Goal: Task Accomplishment & Management: Complete application form

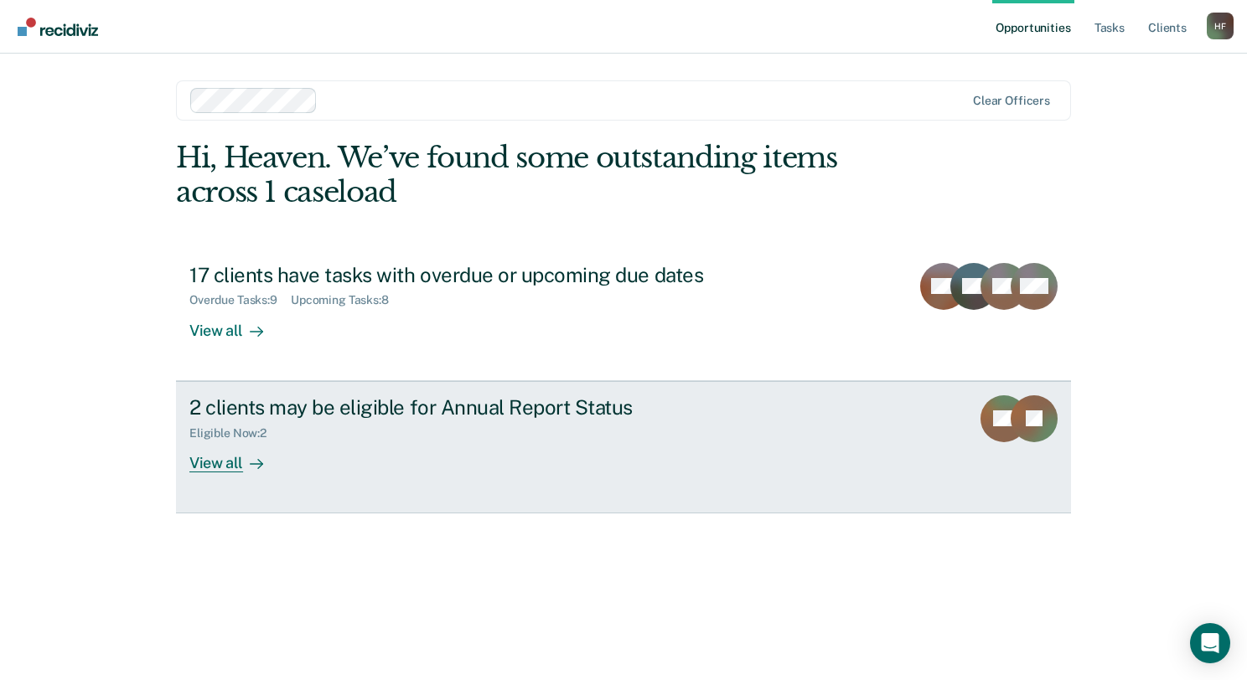
click at [310, 477] on link "2 clients may be eligible for Annual Report Status Eligible Now : 2 View all BS…" at bounding box center [623, 447] width 895 height 132
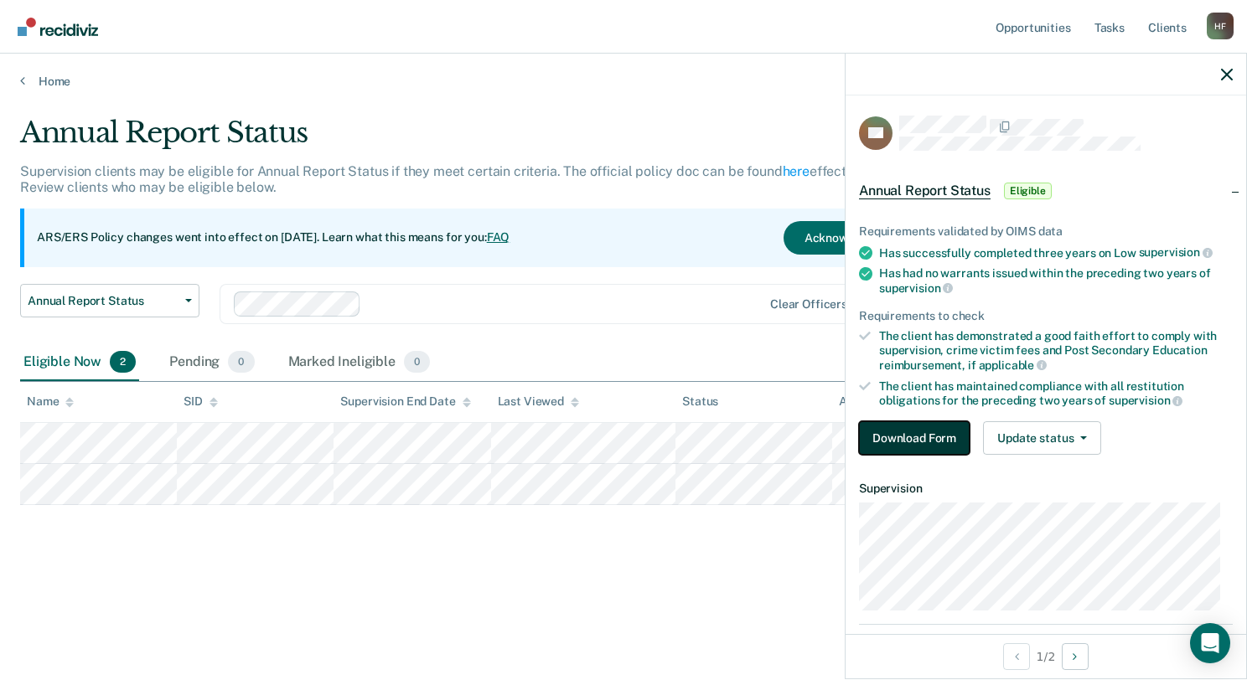
click at [878, 431] on button "Download Form" at bounding box center [914, 438] width 111 height 34
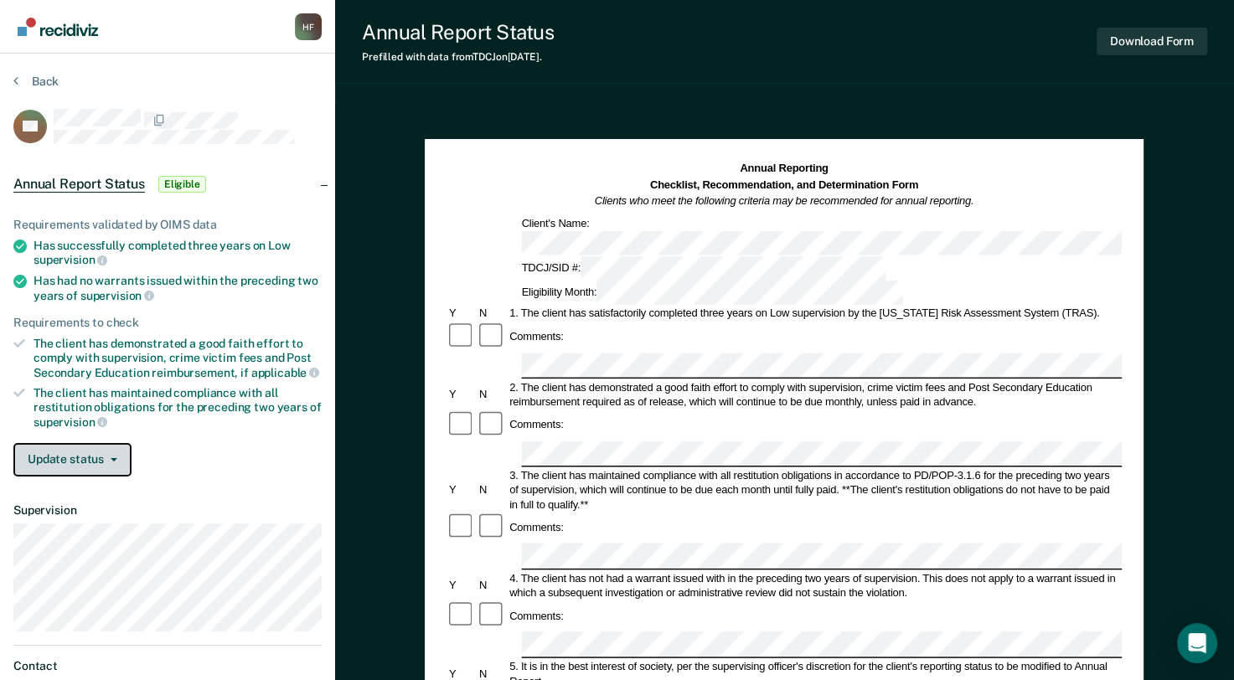
click at [49, 455] on button "Update status" at bounding box center [72, 460] width 118 height 34
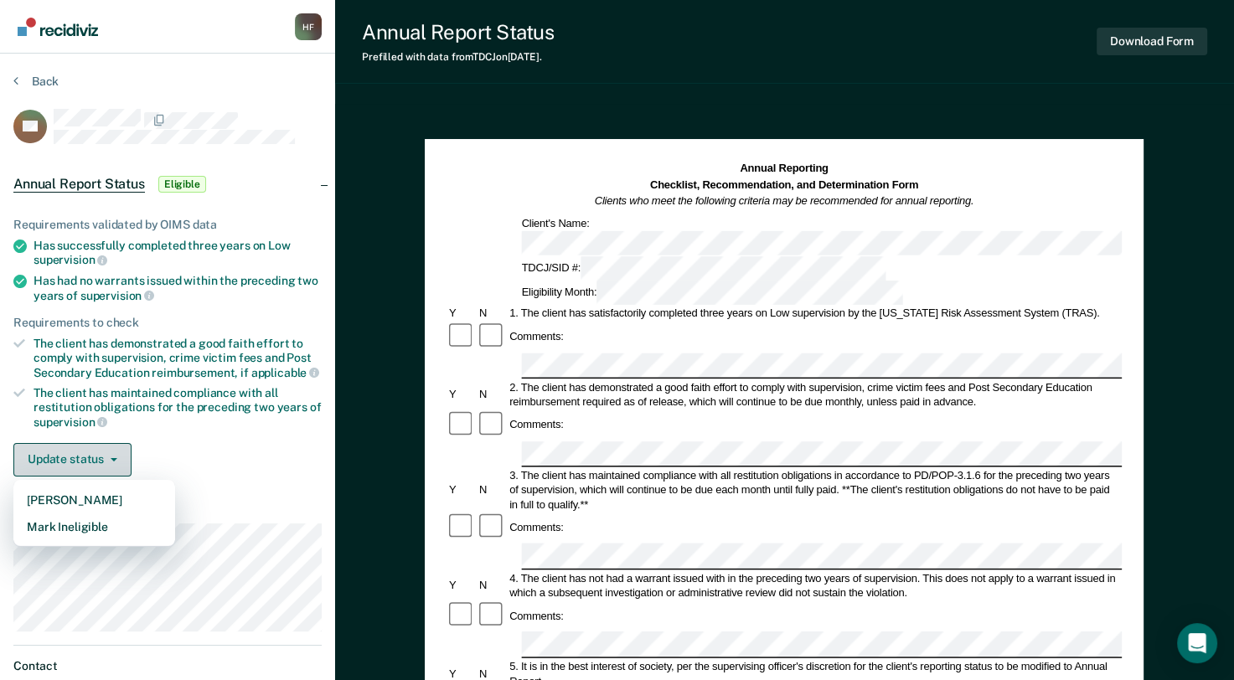
click at [49, 455] on button "Update status" at bounding box center [72, 460] width 118 height 34
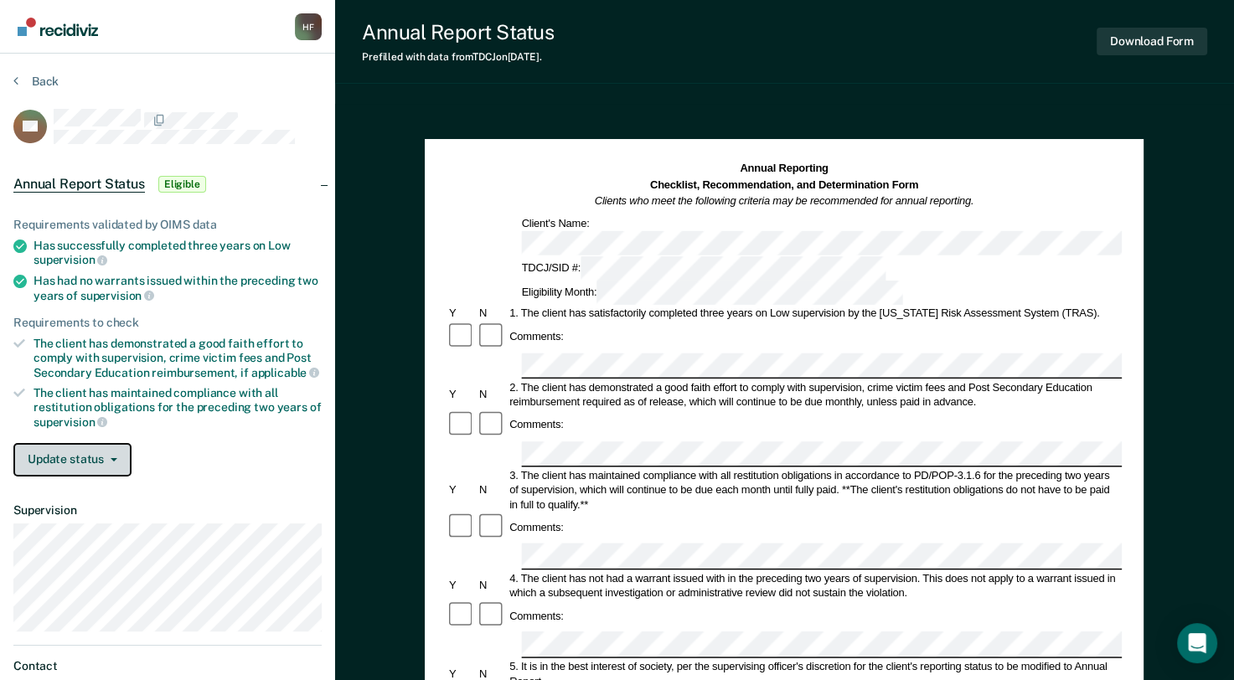
click at [49, 455] on button "Update status" at bounding box center [72, 460] width 118 height 34
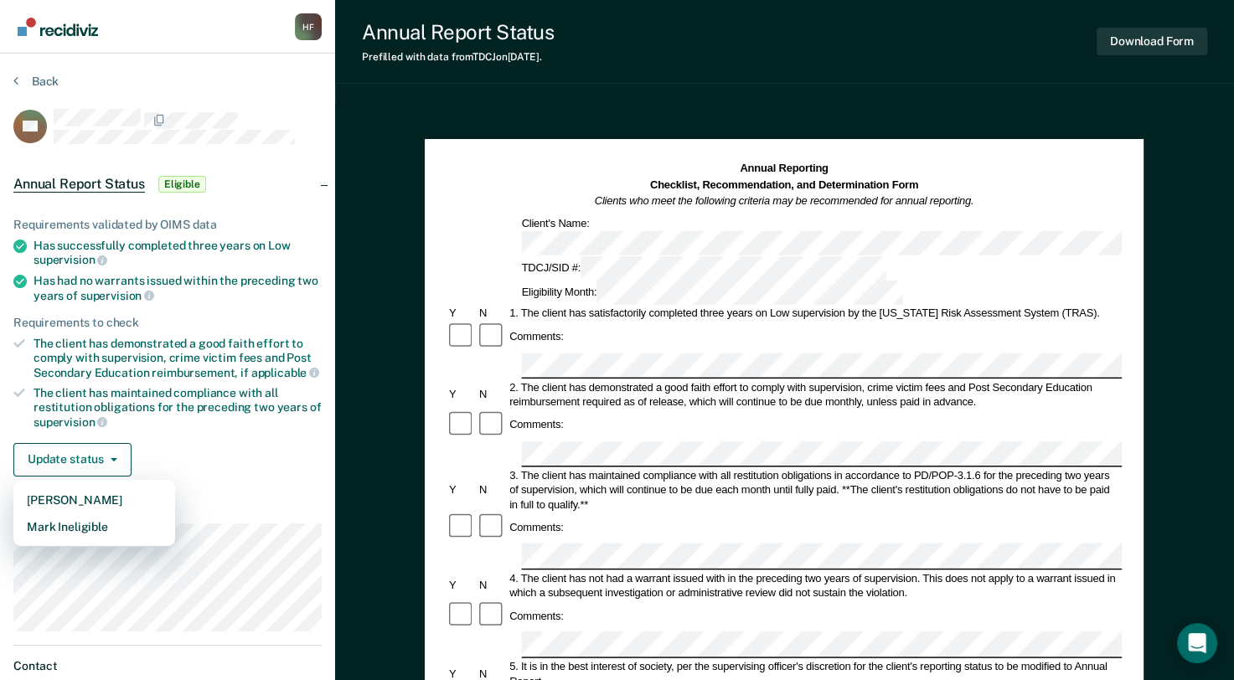
click at [375, 337] on div "Annual Reporting Checklist, Recommendation, and Determination Form Clients who …" at bounding box center [784, 655] width 899 height 1103
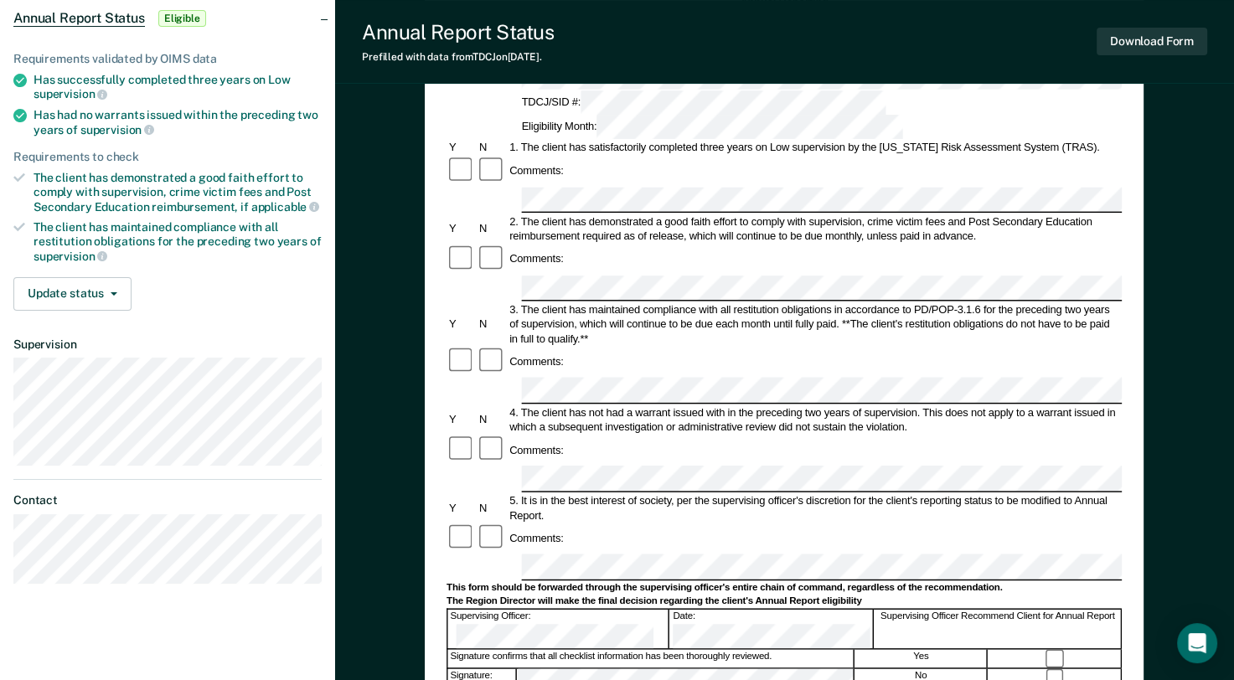
scroll to position [211, 0]
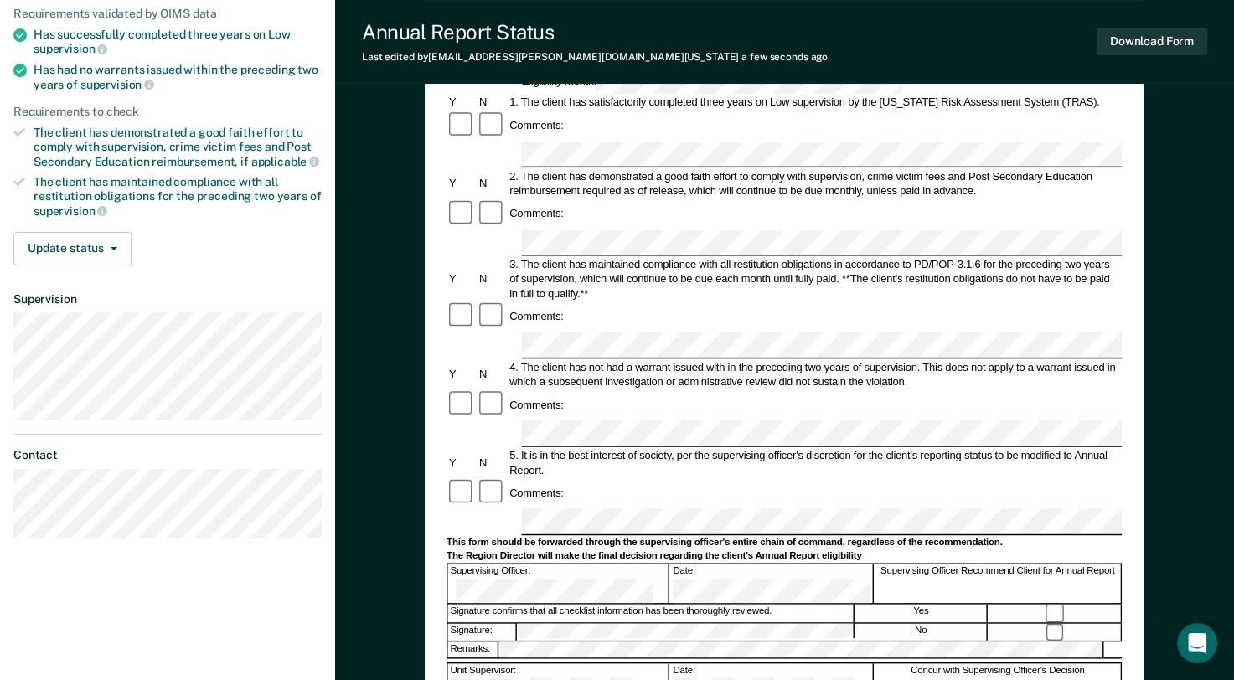
click at [456, 333] on div at bounding box center [784, 346] width 675 height 26
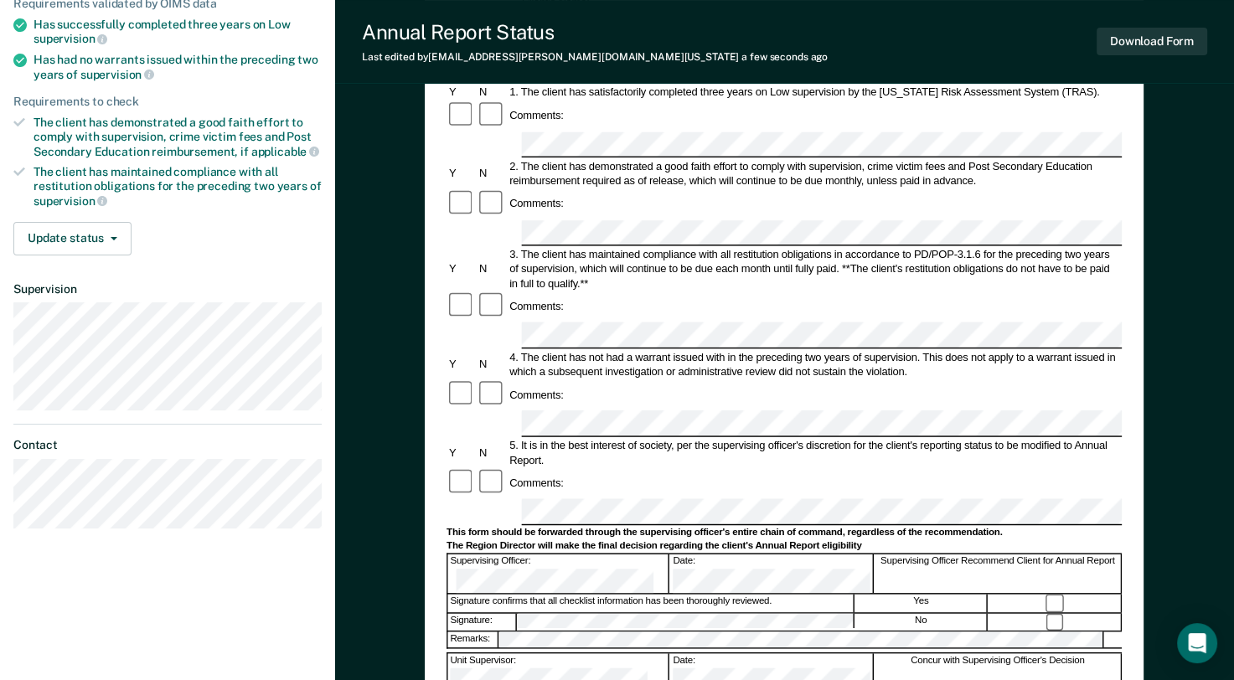
scroll to position [222, 0]
drag, startPoint x: 1119, startPoint y: 54, endPoint x: 1136, endPoint y: 39, distance: 22.0
click at [1136, 39] on button "Download Form" at bounding box center [1152, 42] width 111 height 28
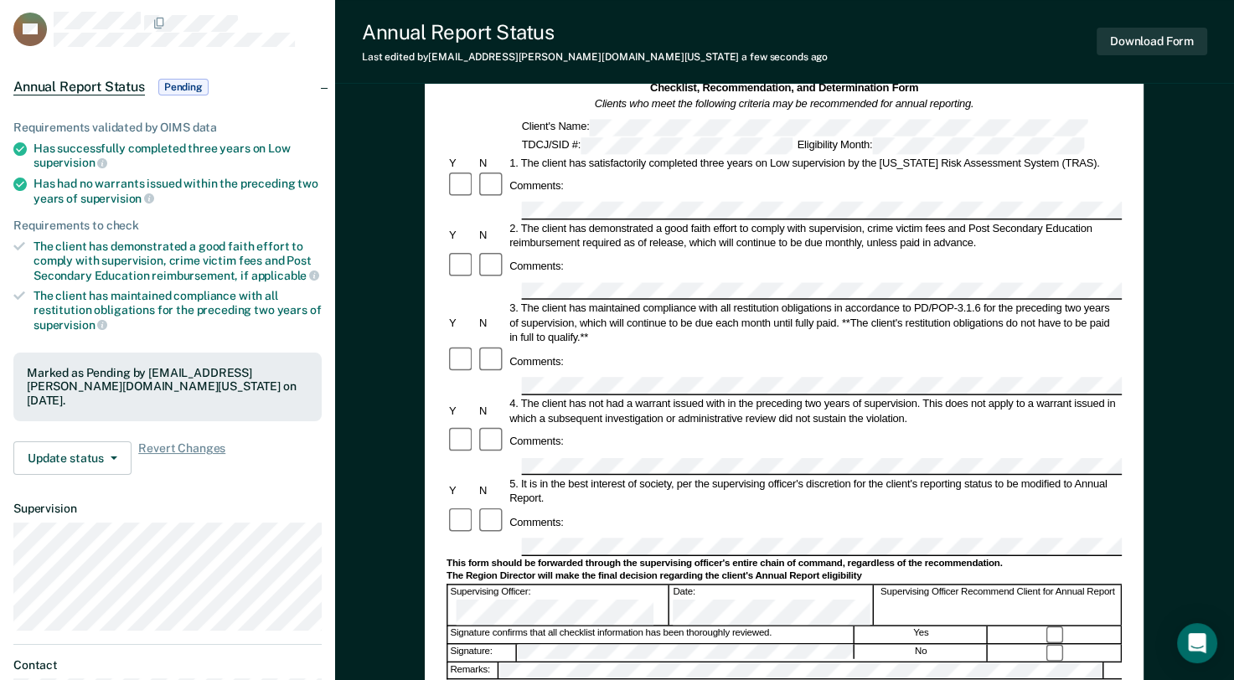
scroll to position [94, 0]
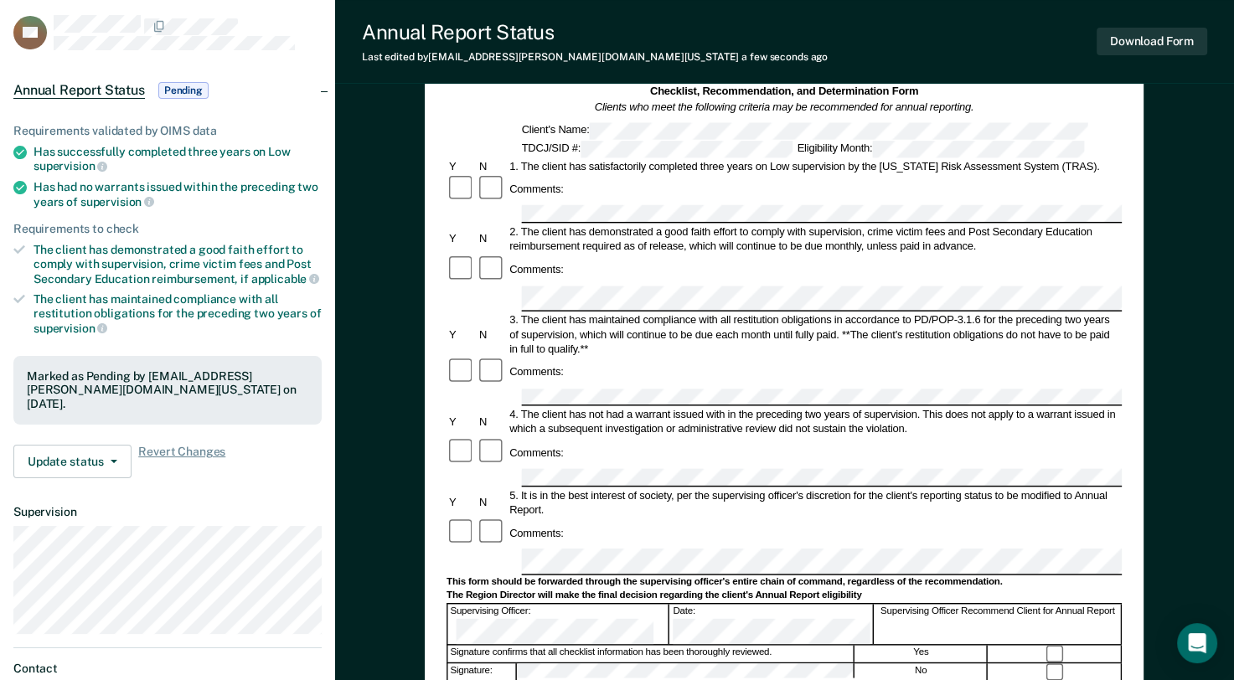
drag, startPoint x: 704, startPoint y: 520, endPoint x: 947, endPoint y: 488, distance: 245.0
drag, startPoint x: 947, startPoint y: 488, endPoint x: 911, endPoint y: 497, distance: 37.0
click at [1014, 35] on div "Annual Report Status Last edited by [EMAIL_ADDRESS][PERSON_NAME][DOMAIN_NAME][U…" at bounding box center [784, 42] width 899 height 84
click at [1176, 40] on button "Download Form" at bounding box center [1152, 42] width 111 height 28
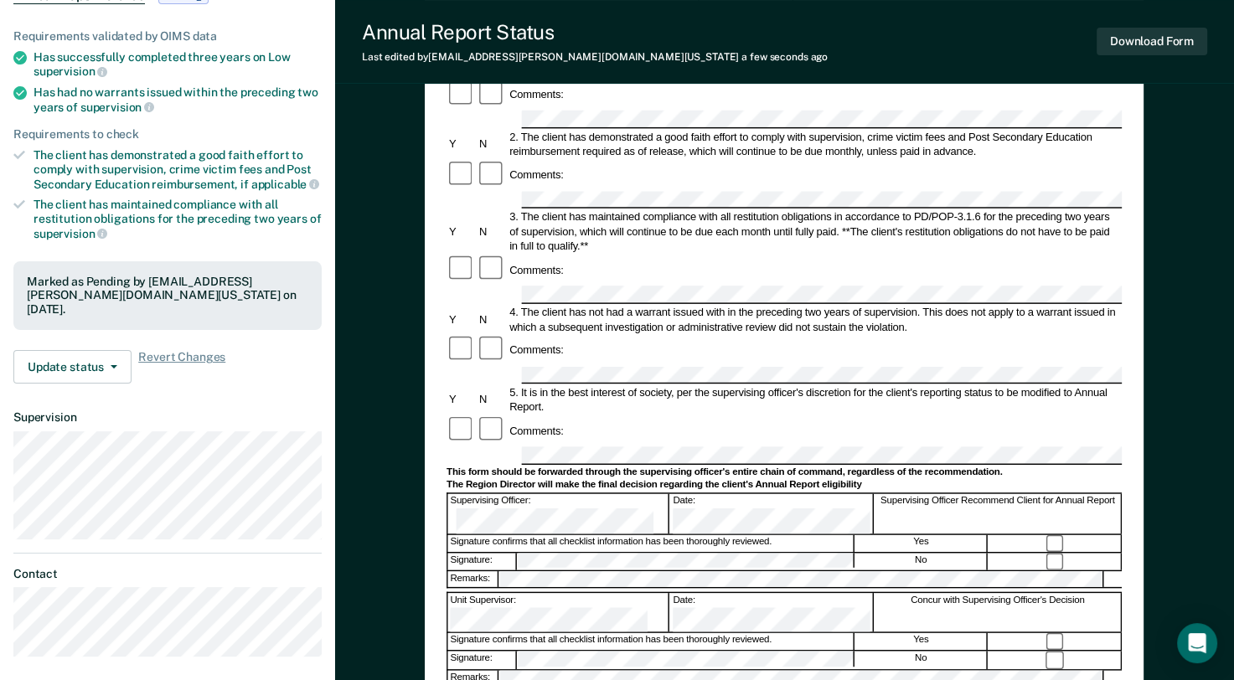
scroll to position [0, 0]
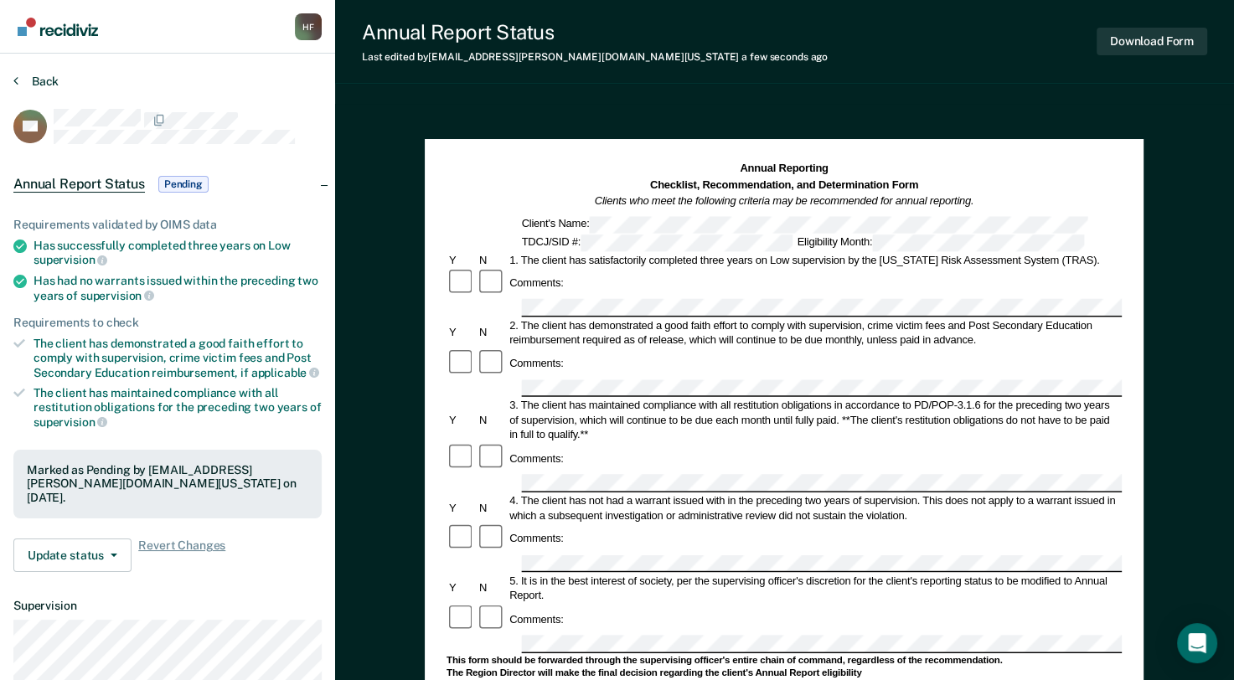
click at [37, 76] on button "Back" at bounding box center [35, 81] width 45 height 15
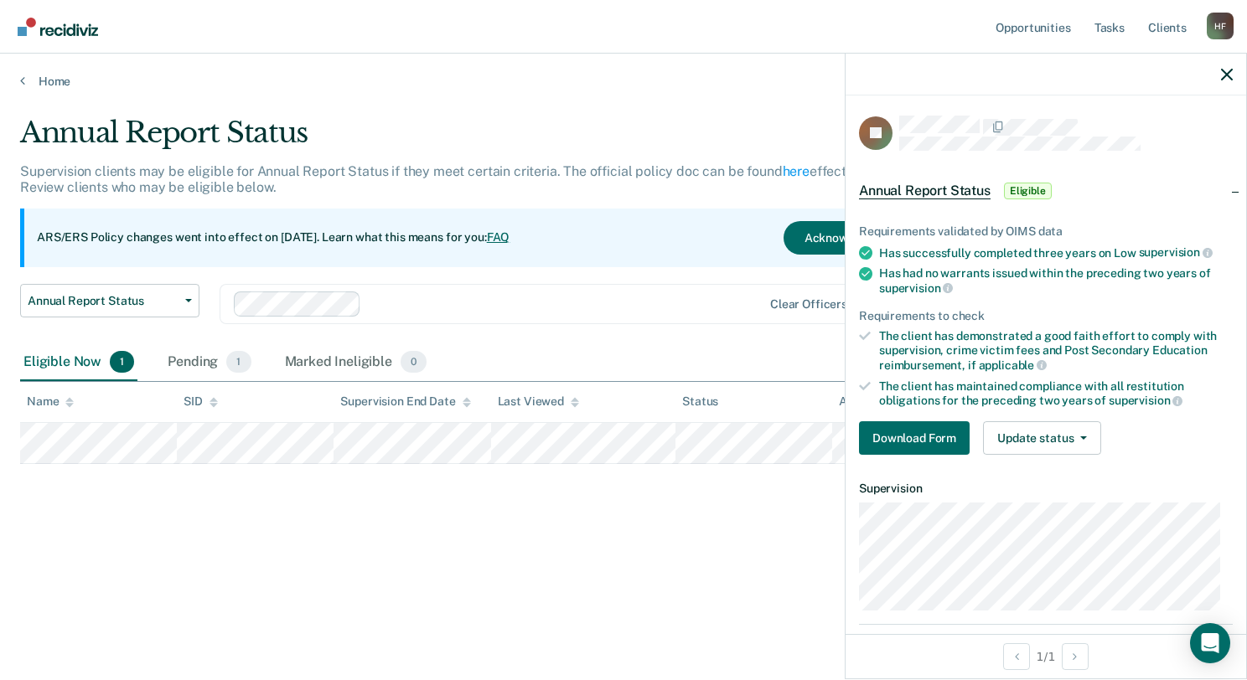
click at [1010, 293] on ul "Requirements validated by OIMS data Has successfully completed three years on L…" at bounding box center [1046, 316] width 374 height 183
click at [1223, 70] on icon "button" at bounding box center [1227, 75] width 12 height 12
click at [951, 424] on button "Download Form" at bounding box center [914, 438] width 111 height 34
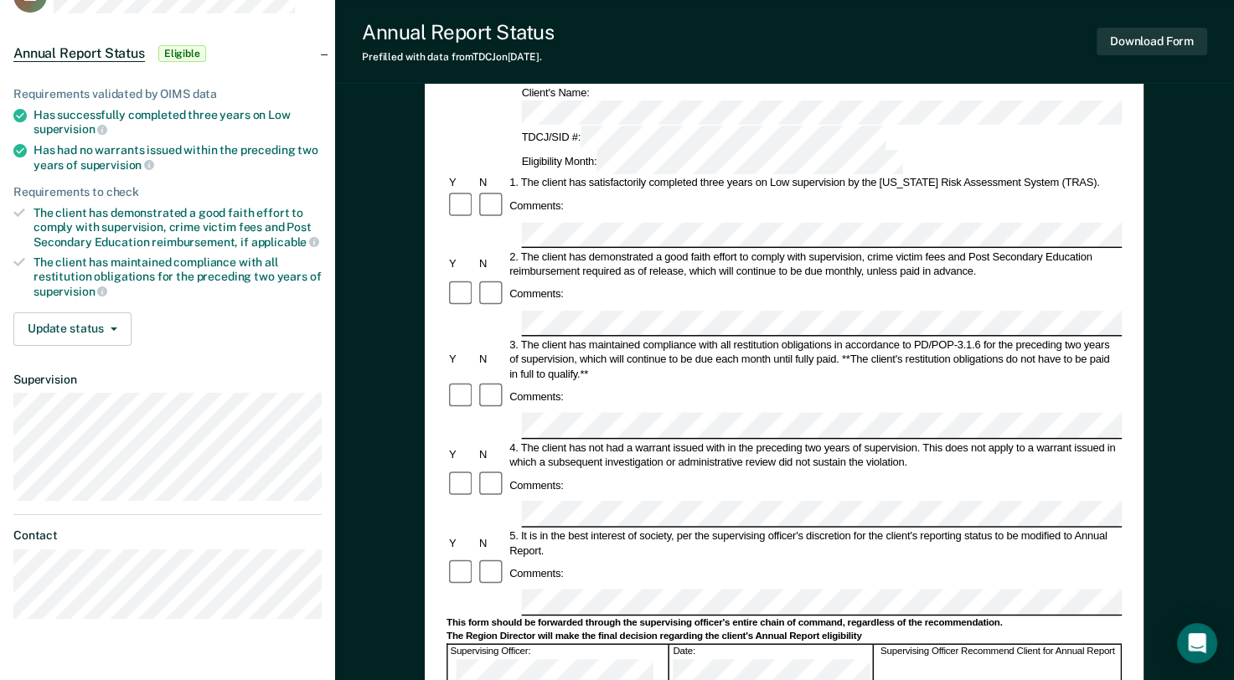
scroll to position [172, 0]
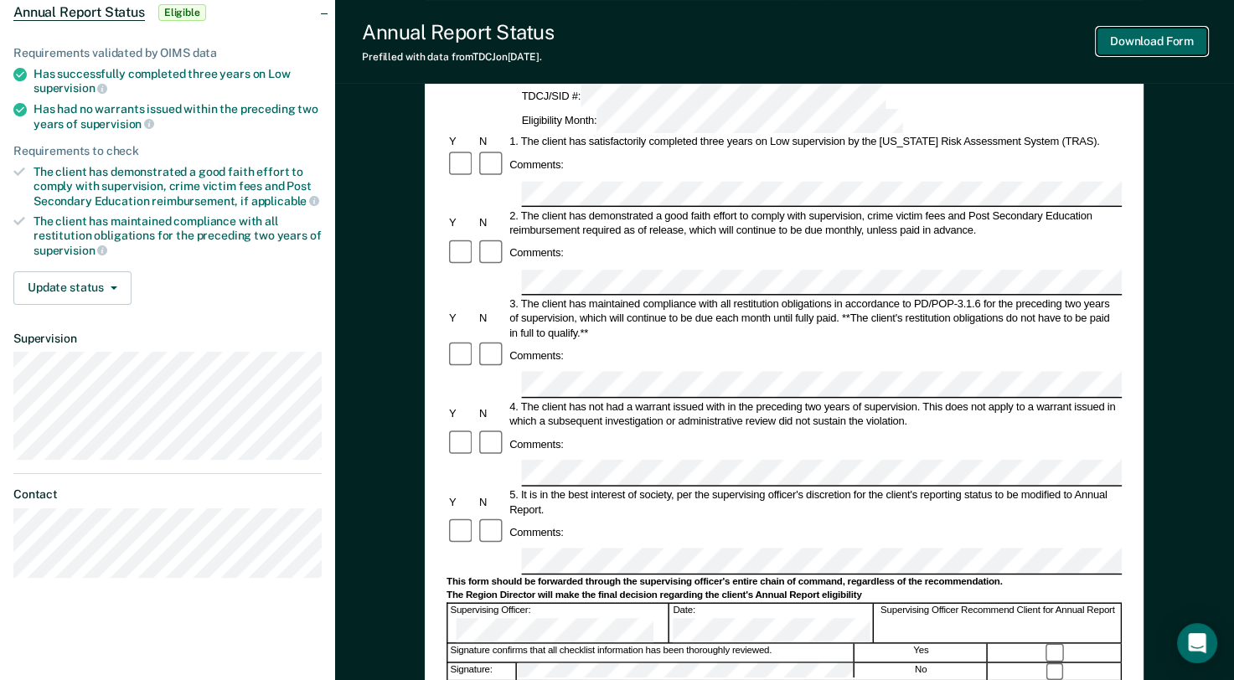
click at [1106, 46] on button "Download Form" at bounding box center [1152, 42] width 111 height 28
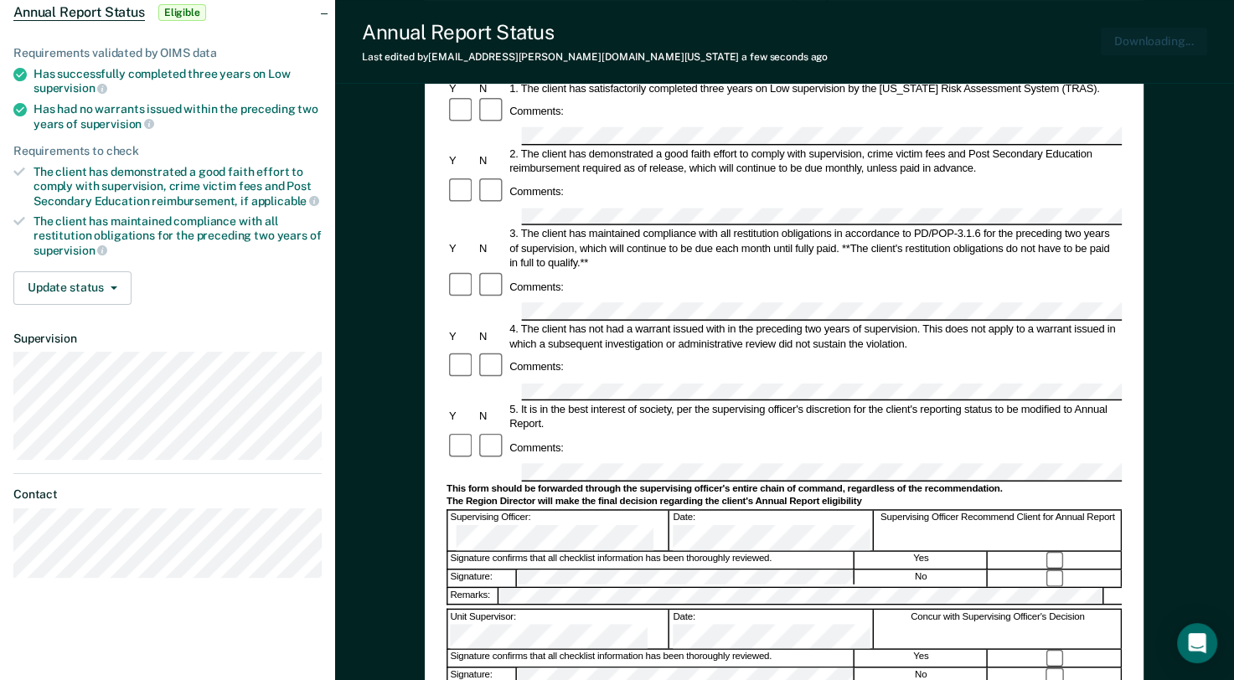
scroll to position [0, 0]
